Goal: Transaction & Acquisition: Purchase product/service

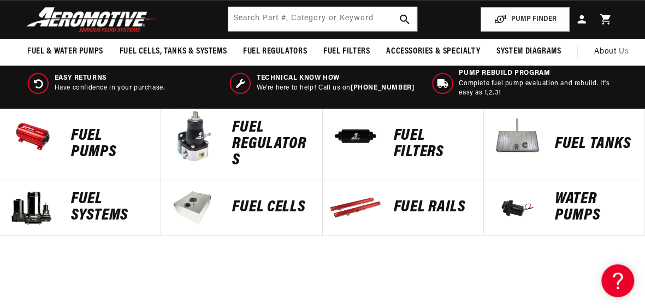
scroll to position [383, 0]
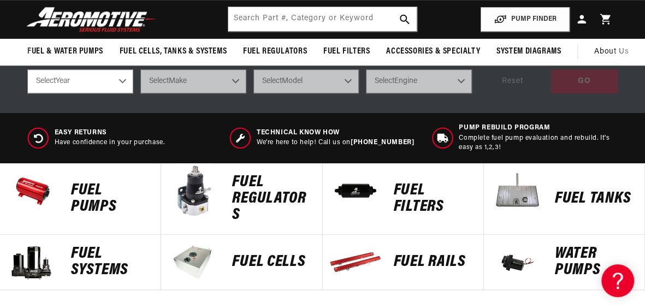
click at [90, 273] on p "Fuel Systems" at bounding box center [110, 262] width 79 height 33
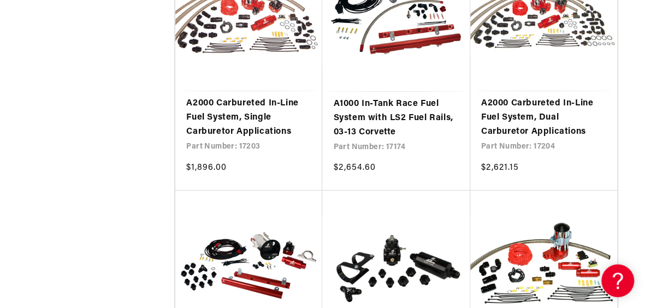
scroll to position [1694, 0]
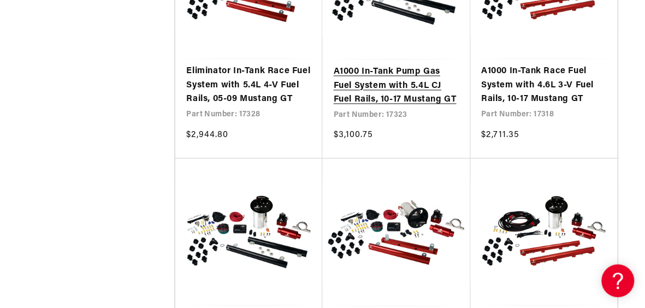
scroll to position [2733, 0]
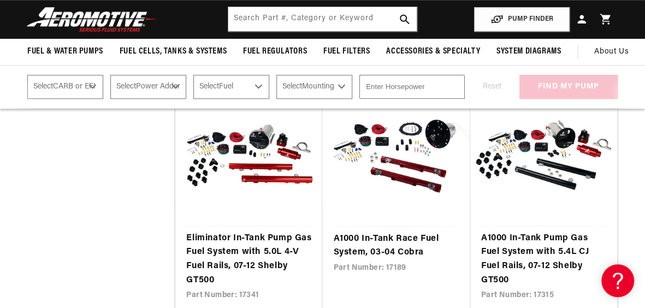
scroll to position [4044, 0]
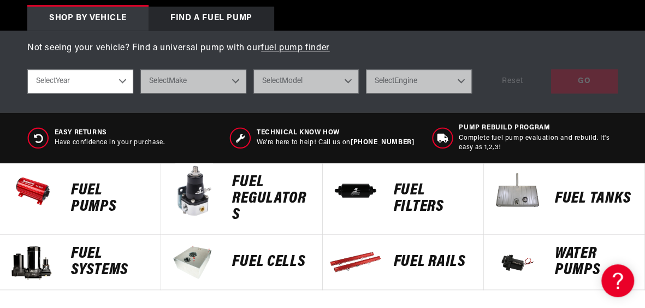
click at [71, 209] on div "Fuel Pumps" at bounding box center [110, 198] width 101 height 71
click at [566, 266] on p "Water Pumps" at bounding box center [594, 262] width 79 height 33
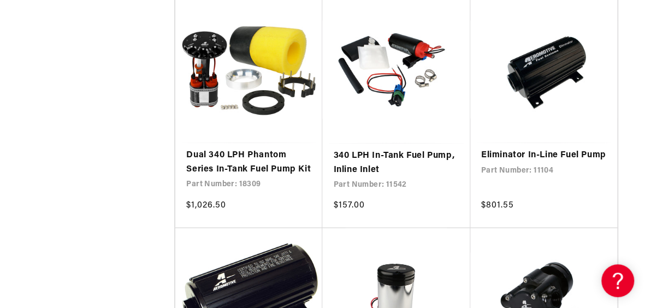
scroll to position [1257, 0]
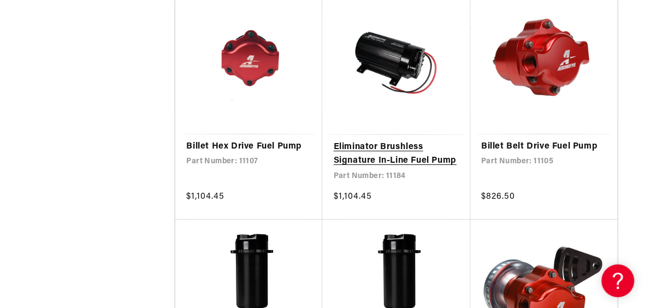
scroll to position [3880, 0]
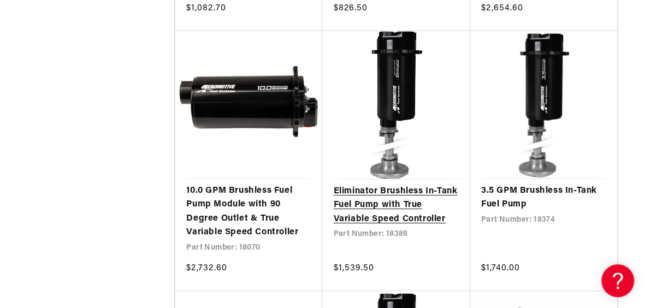
scroll to position [5629, 0]
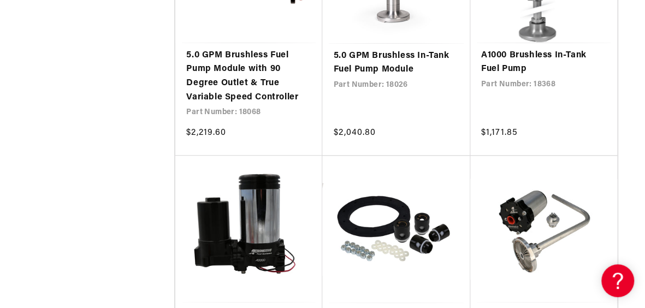
scroll to position [6285, 0]
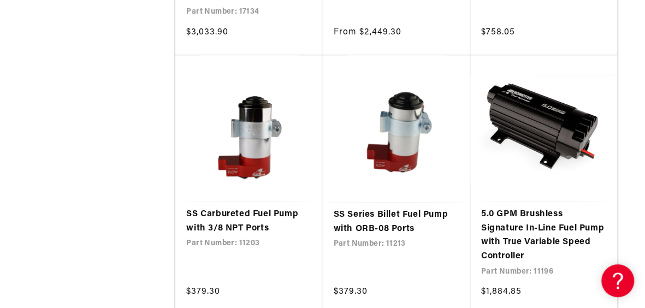
scroll to position [10056, 0]
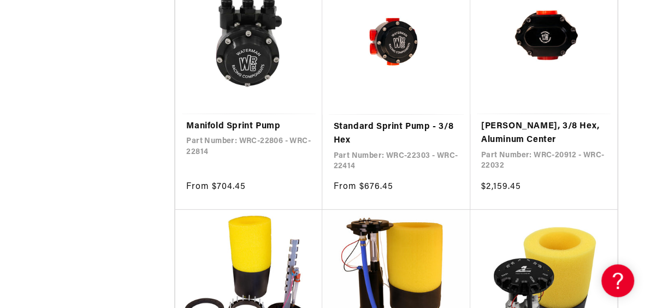
scroll to position [11915, 0]
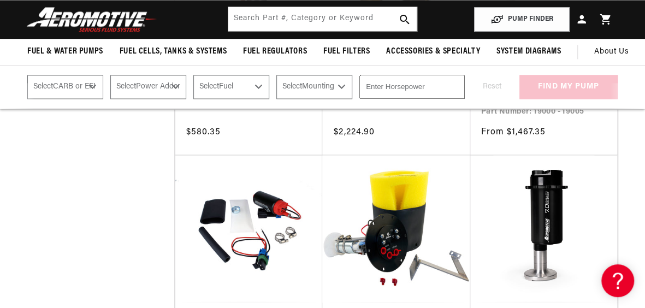
scroll to position [12406, 0]
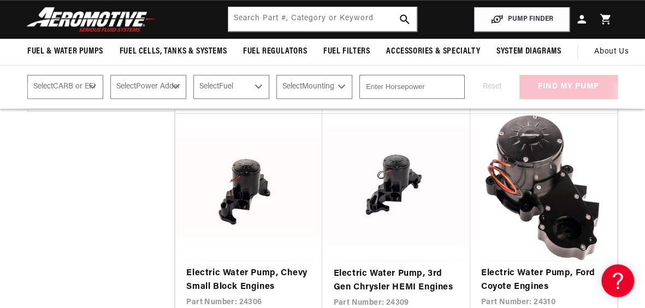
scroll to position [437, 0]
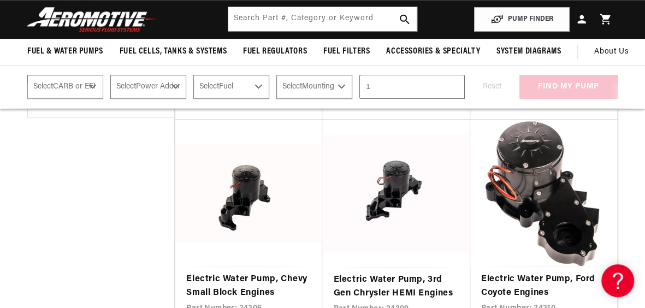
click at [456, 94] on input "1" at bounding box center [412, 87] width 105 height 24
click at [455, 92] on input "2" at bounding box center [412, 87] width 105 height 24
click at [455, 92] on input "3" at bounding box center [412, 87] width 105 height 24
click at [455, 92] on input "4" at bounding box center [412, 87] width 105 height 24
click at [455, 92] on input "607" at bounding box center [412, 87] width 105 height 24
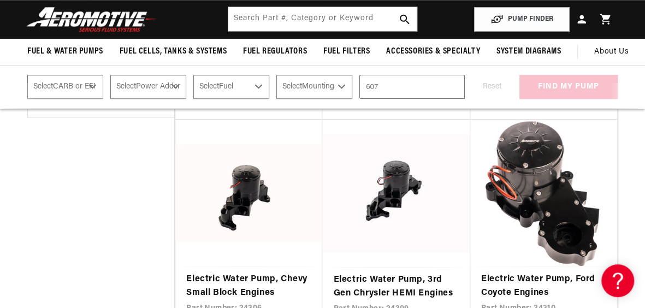
click at [369, 94] on input "607" at bounding box center [412, 87] width 105 height 24
type input "1607"
click at [345, 93] on select "Select Mounting External In-Tank" at bounding box center [315, 87] width 76 height 24
select select "External"
click at [279, 83] on select "Select Mounting External In-Tank" at bounding box center [315, 87] width 76 height 24
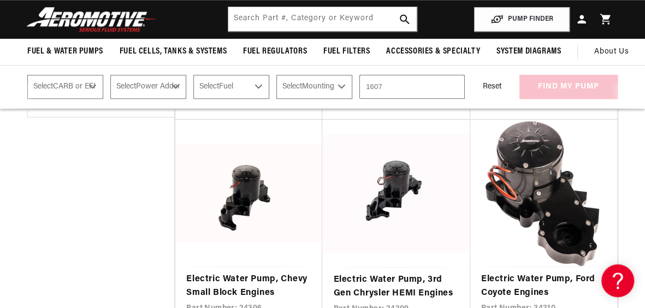
select select "External"
click at [263, 91] on select "Select Fuel E85 Gas" at bounding box center [231, 87] width 76 height 24
select select "Gas"
click at [195, 83] on select "Select Fuel E85 Gas" at bounding box center [231, 87] width 76 height 24
select select "Gas"
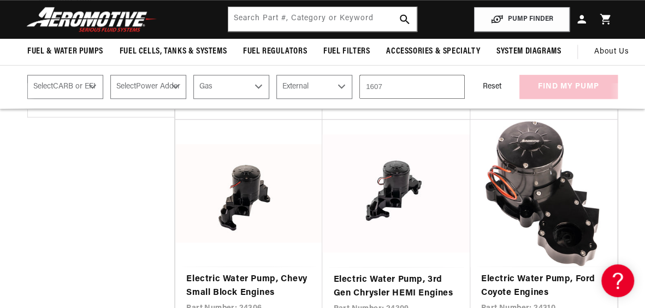
click at [81, 92] on select "Select CARB or EFI Carbureted Fuel Injected" at bounding box center [65, 87] width 76 height 24
select select "Carbureted"
click at [27, 83] on select "Select CARB or EFI Carbureted Fuel Injected" at bounding box center [65, 87] width 76 height 24
select select "Carbureted"
click at [173, 93] on select "Select Power Adder No - Naturally Aspirated Yes - Forced Induction" at bounding box center [148, 87] width 76 height 24
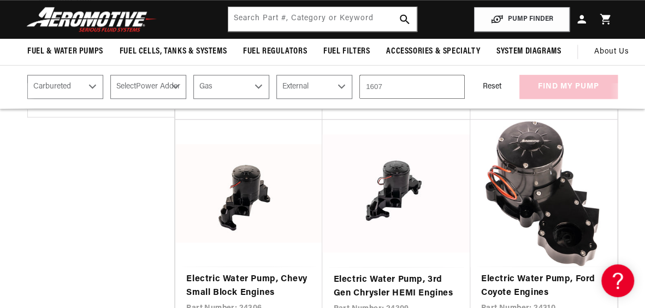
select select "No-Naturally-Aspirated"
click at [111, 83] on select "Select Power Adder No - Naturally Aspirated Yes - Forced Induction" at bounding box center [148, 87] width 76 height 24
select select "No-Naturally-Aspirated"
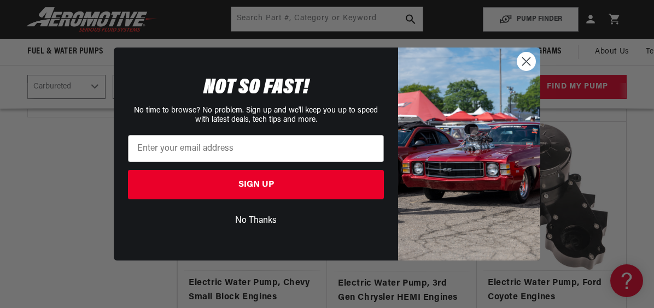
click at [266, 218] on button "No Thanks" at bounding box center [256, 220] width 256 height 21
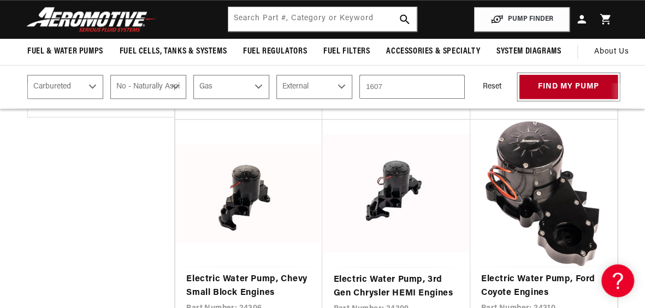
click at [588, 91] on button "find my pump" at bounding box center [569, 87] width 98 height 25
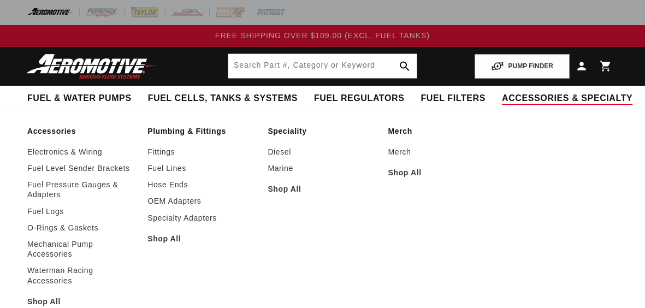
select select "Carbureted"
select select "No-Naturally-Aspirated"
select select "Gas"
select select "External"
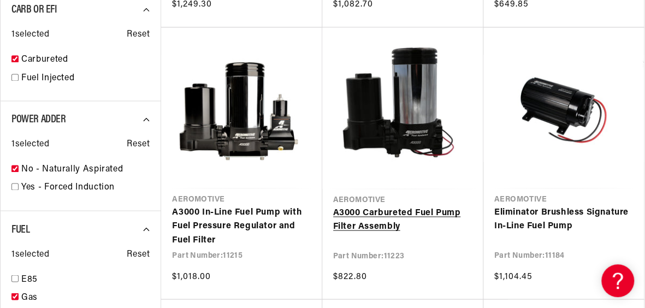
scroll to position [765, 0]
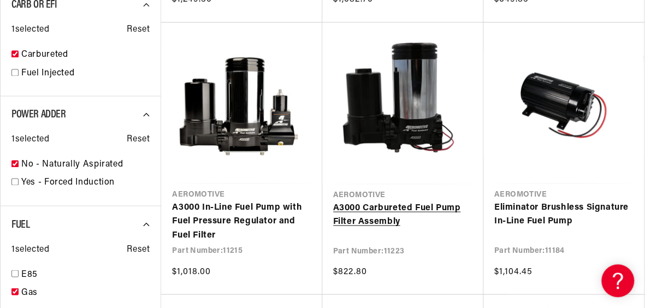
click at [388, 214] on link "A3000 Carbureted Fuel Pump Filter Assembly" at bounding box center [402, 215] width 139 height 28
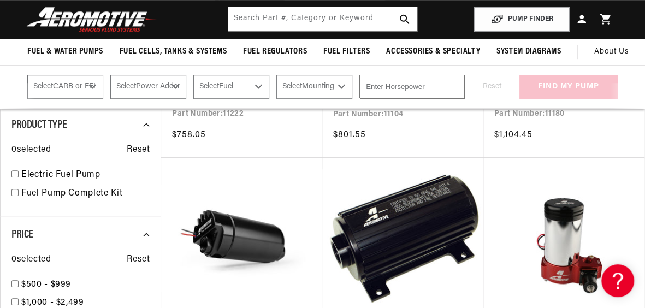
scroll to position [219, 0]
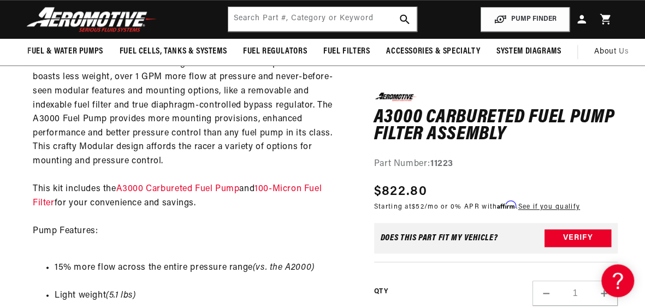
scroll to position [328, 0]
